Goal: Task Accomplishment & Management: Manage account settings

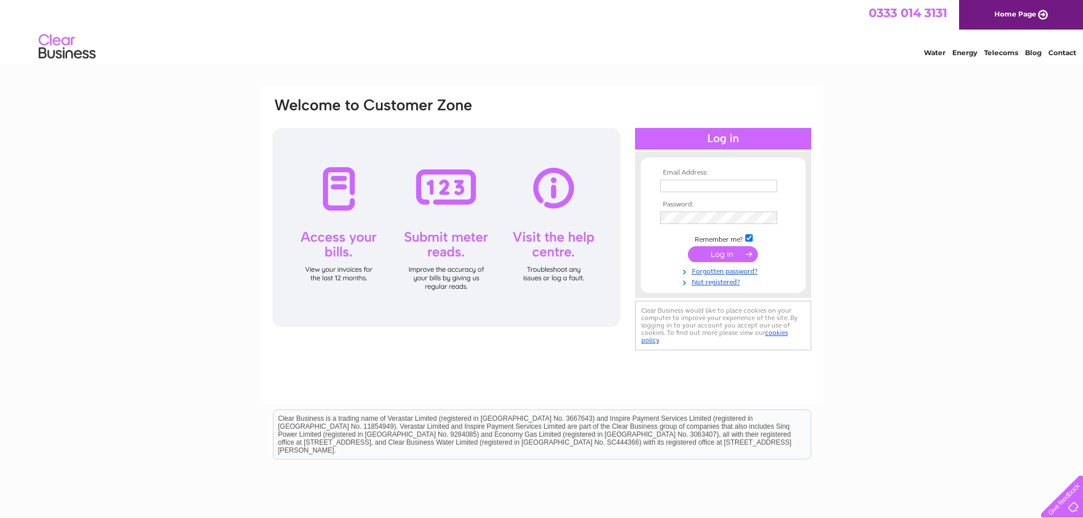
click at [723, 185] on input "text" at bounding box center [718, 186] width 117 height 13
type input "[EMAIL_ADDRESS][DOMAIN_NAME]"
click at [688, 247] on input "submit" at bounding box center [723, 255] width 70 height 16
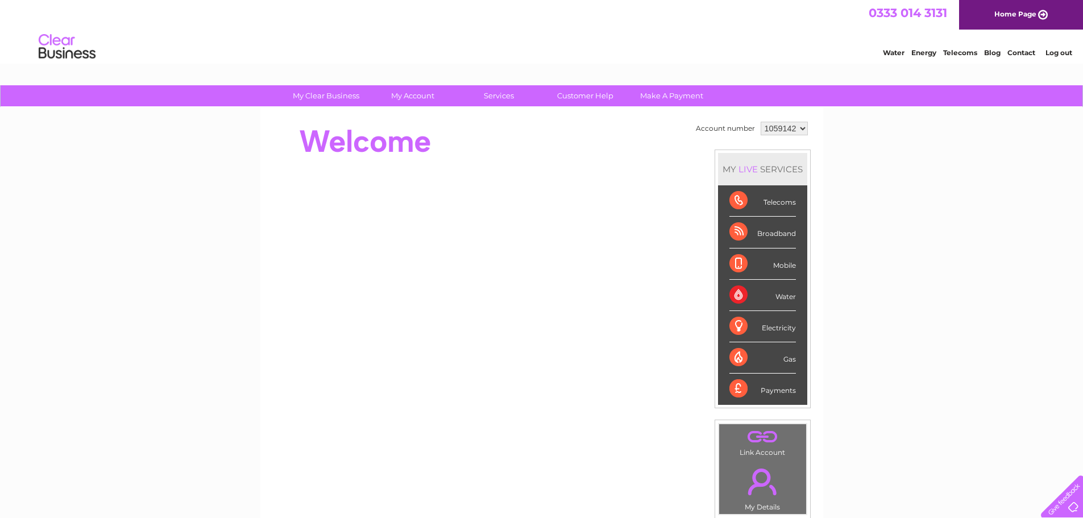
click at [929, 293] on div "My Clear Business Login Details My Details My Preferences Link Account My Accou…" at bounding box center [541, 404] width 1083 height 639
